Goal: Check status: Check status

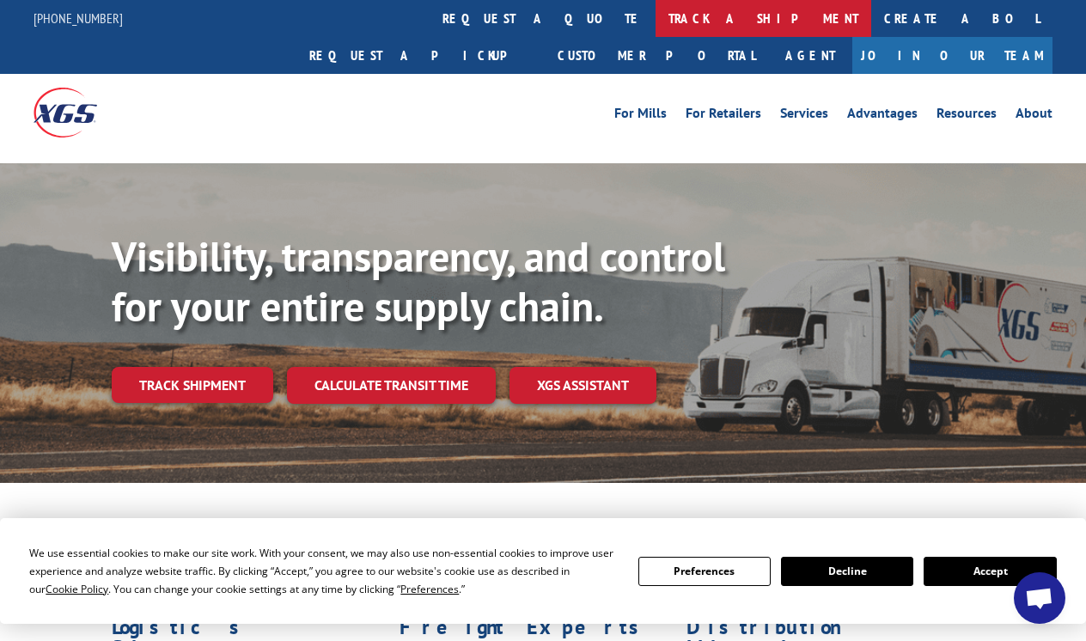
click at [655, 23] on link "track a shipment" at bounding box center [763, 18] width 216 height 37
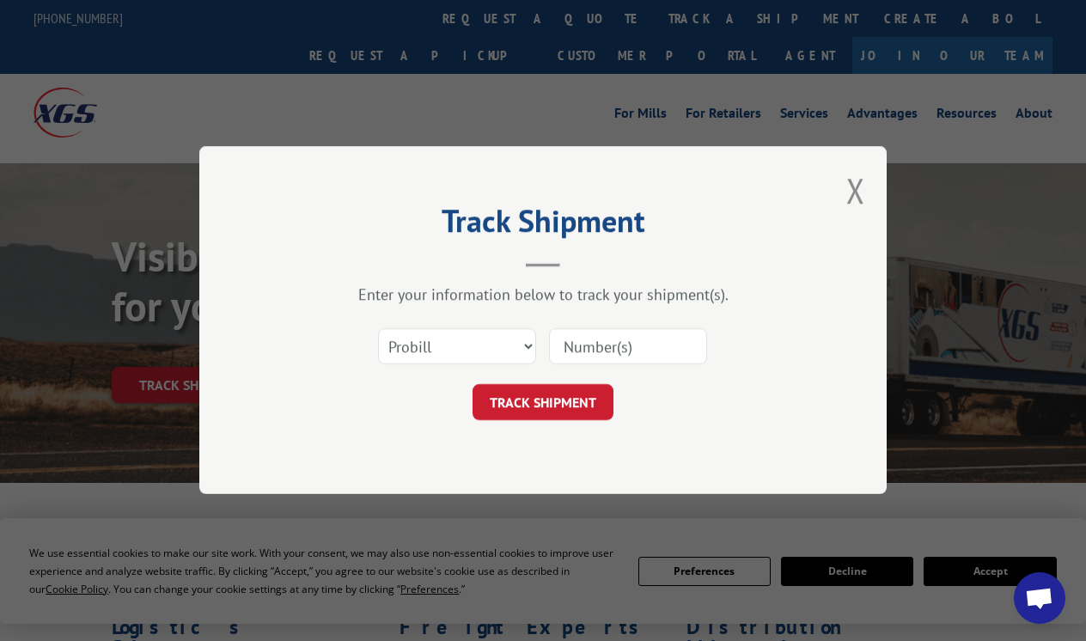
click at [600, 349] on input at bounding box center [628, 347] width 158 height 36
paste input "17501909"
type input "17501909"
click at [582, 402] on button "TRACK SHIPMENT" at bounding box center [542, 403] width 141 height 36
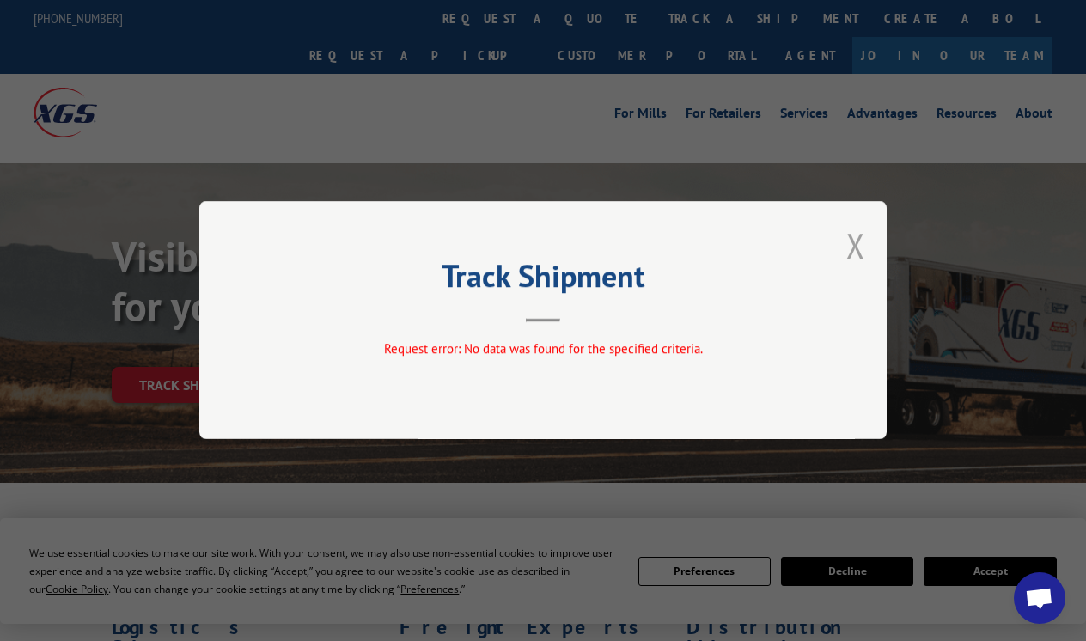
click at [861, 237] on button "Close modal" at bounding box center [855, 245] width 19 height 46
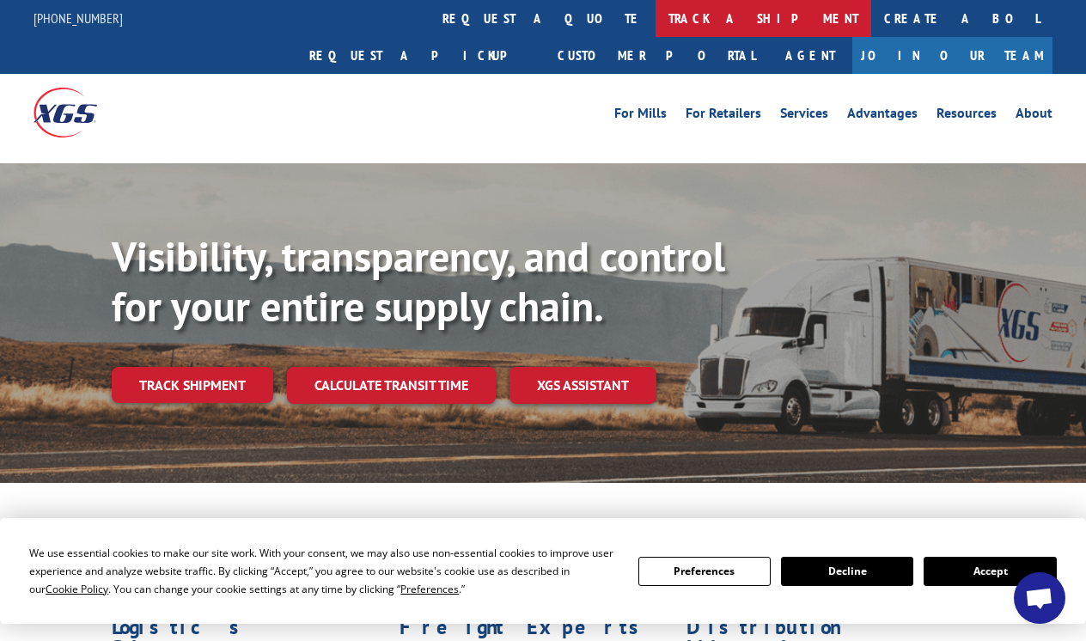
click at [655, 22] on link "track a shipment" at bounding box center [763, 18] width 216 height 37
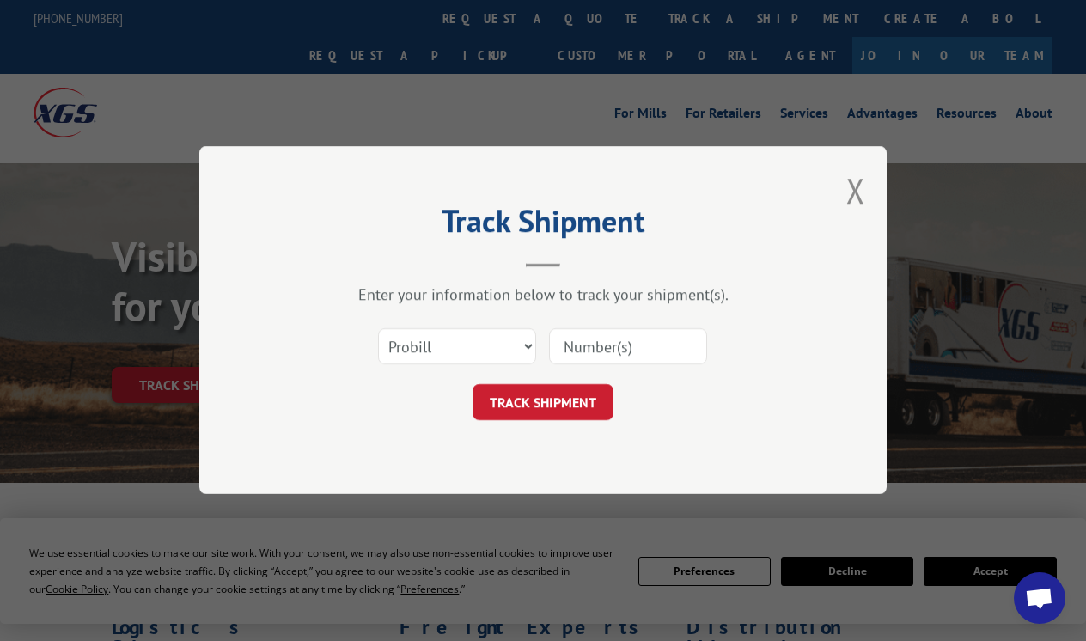
click at [582, 350] on input at bounding box center [628, 347] width 158 height 36
paste input "17501909"
click at [564, 346] on input "17501909" at bounding box center [628, 347] width 158 height 36
type input "17501909"
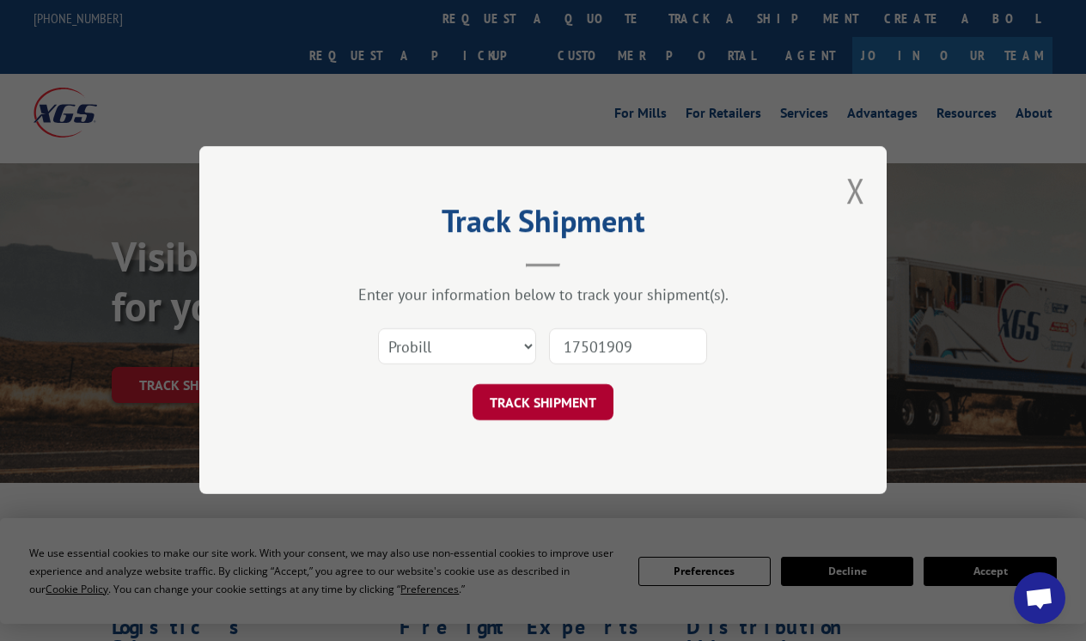
click at [569, 405] on button "TRACK SHIPMENT" at bounding box center [542, 403] width 141 height 36
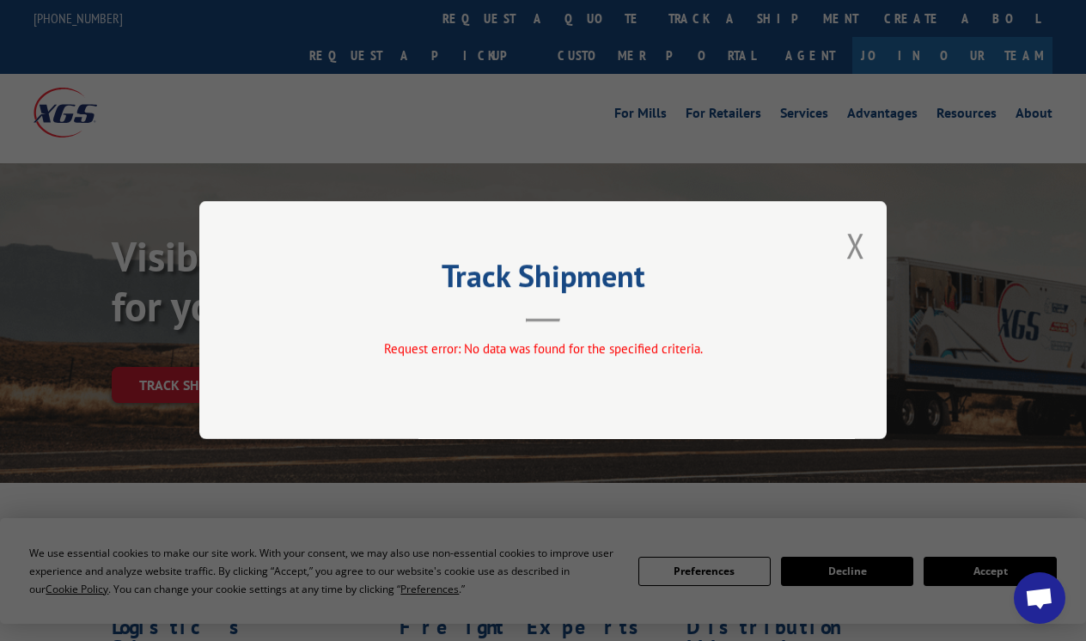
click at [569, 405] on div "Track Shipment Request error: No data was found for the specified criteria." at bounding box center [542, 320] width 687 height 238
